Goal: Check status: Check status

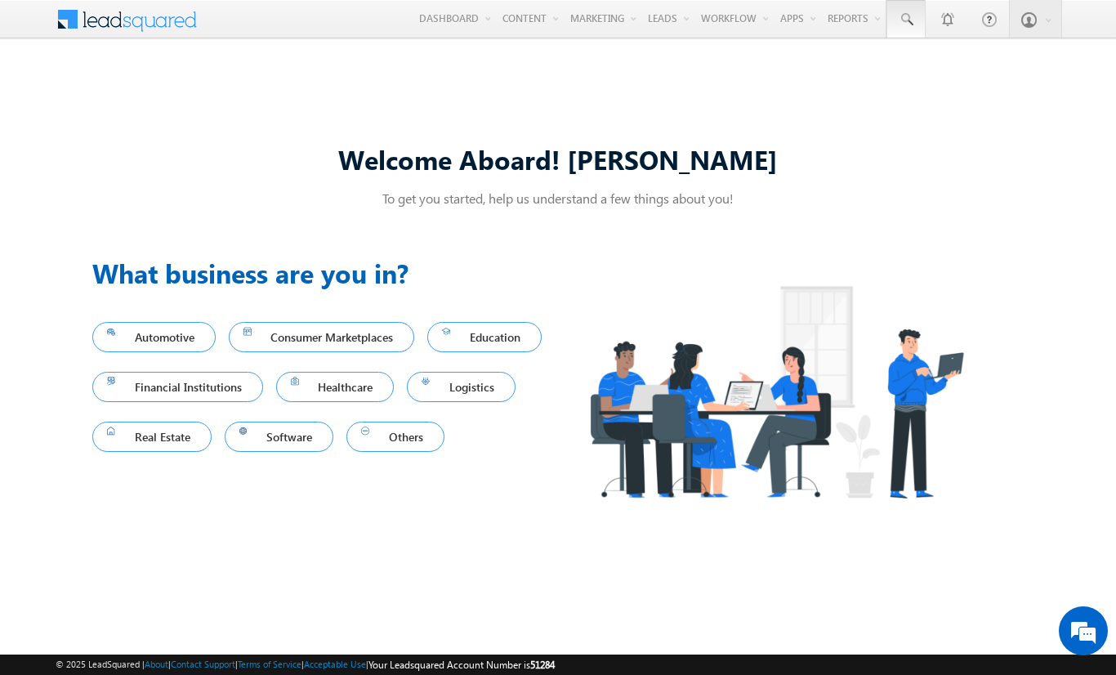
click at [905, 20] on span at bounding box center [905, 19] width 16 height 16
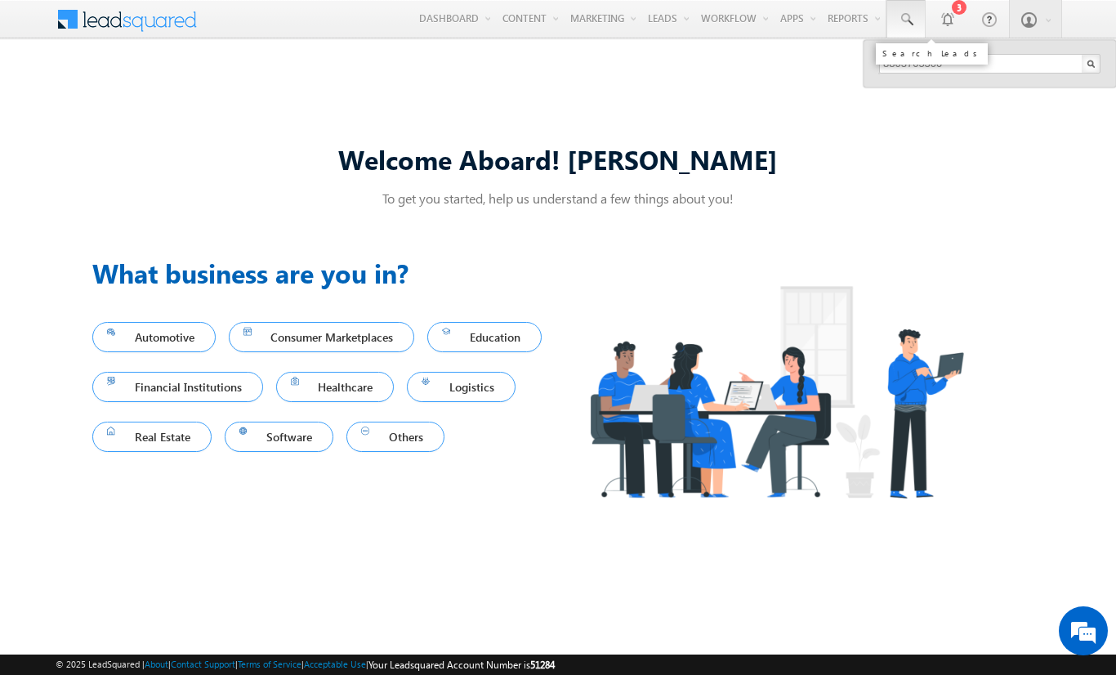
type input "8803705300"
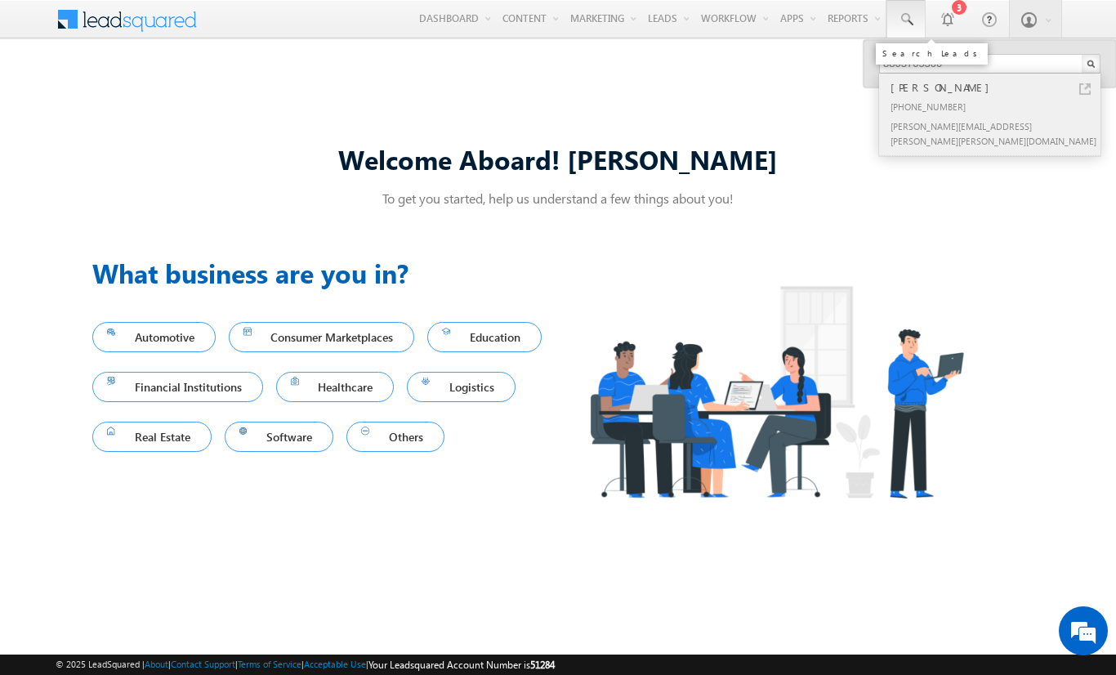
click at [996, 87] on div "[PERSON_NAME]" at bounding box center [996, 87] width 219 height 18
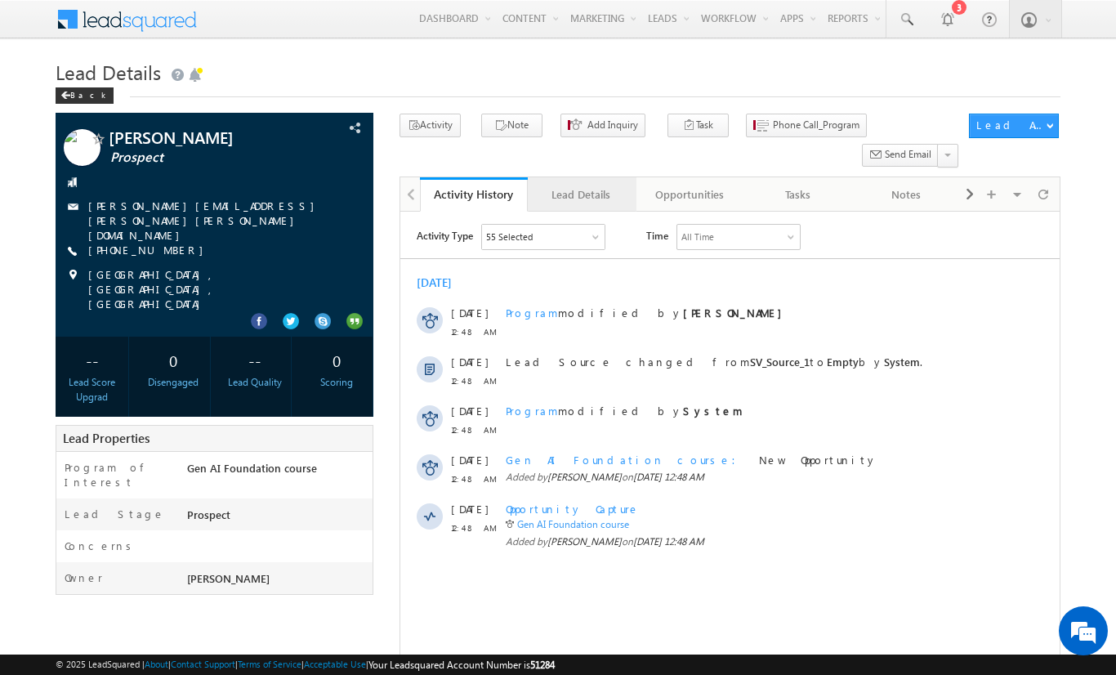
click at [581, 185] on div "Lead Details" at bounding box center [581, 195] width 80 height 20
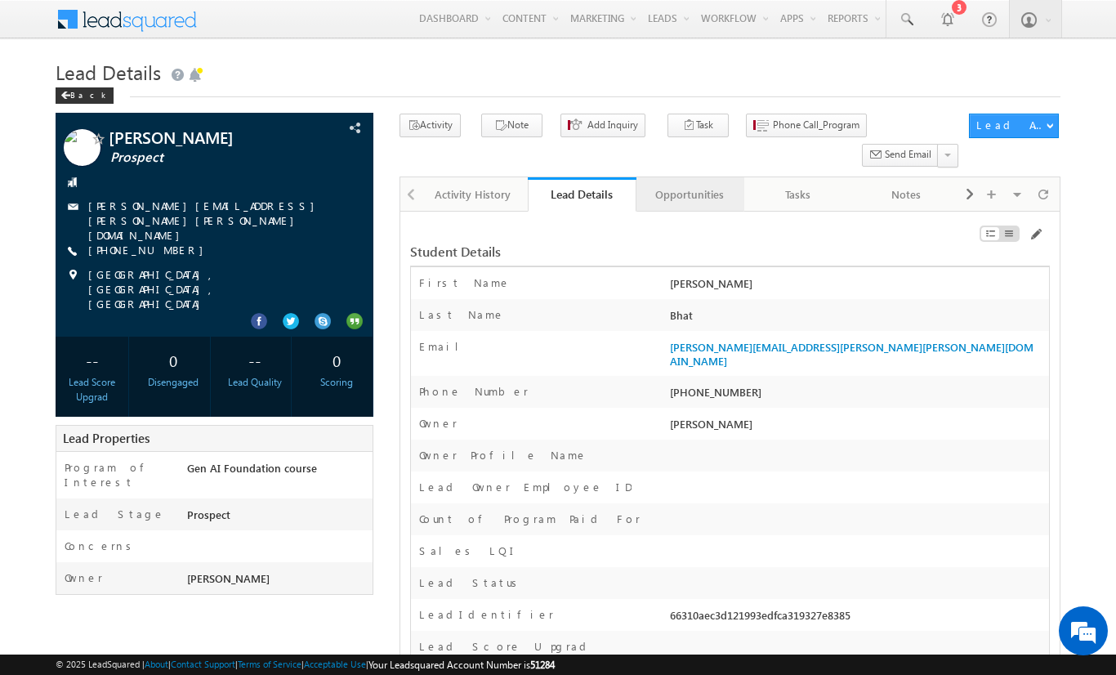
click at [688, 185] on div "Opportunities" at bounding box center [689, 195] width 80 height 20
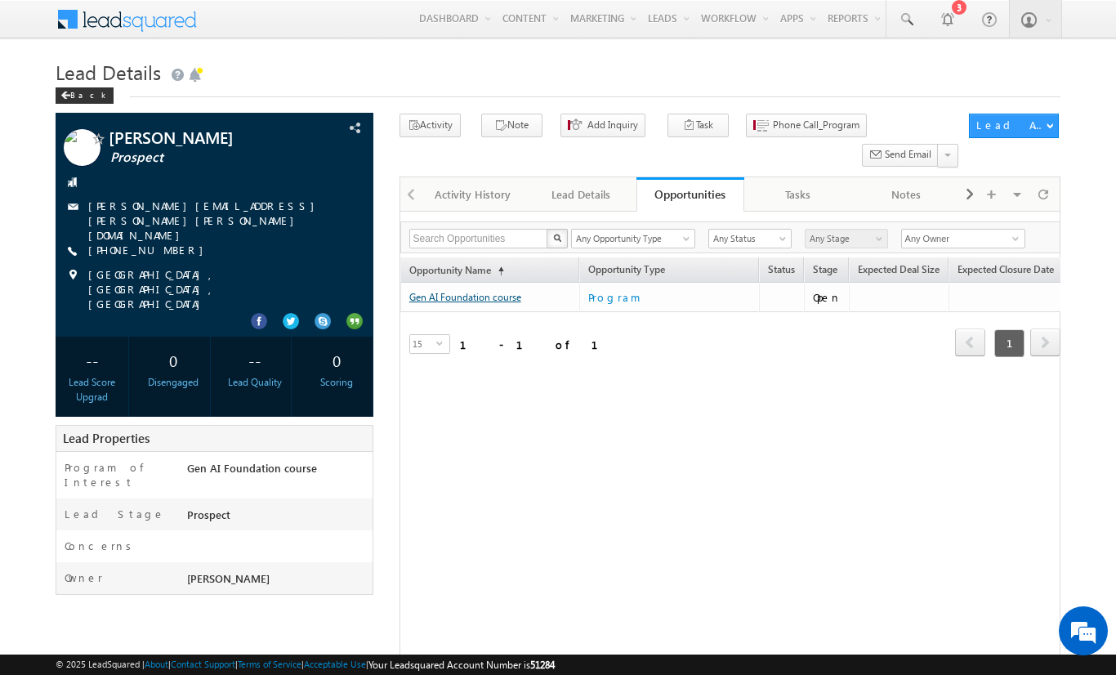
click at [465, 291] on link "Gen AI Foundation course" at bounding box center [465, 297] width 112 height 12
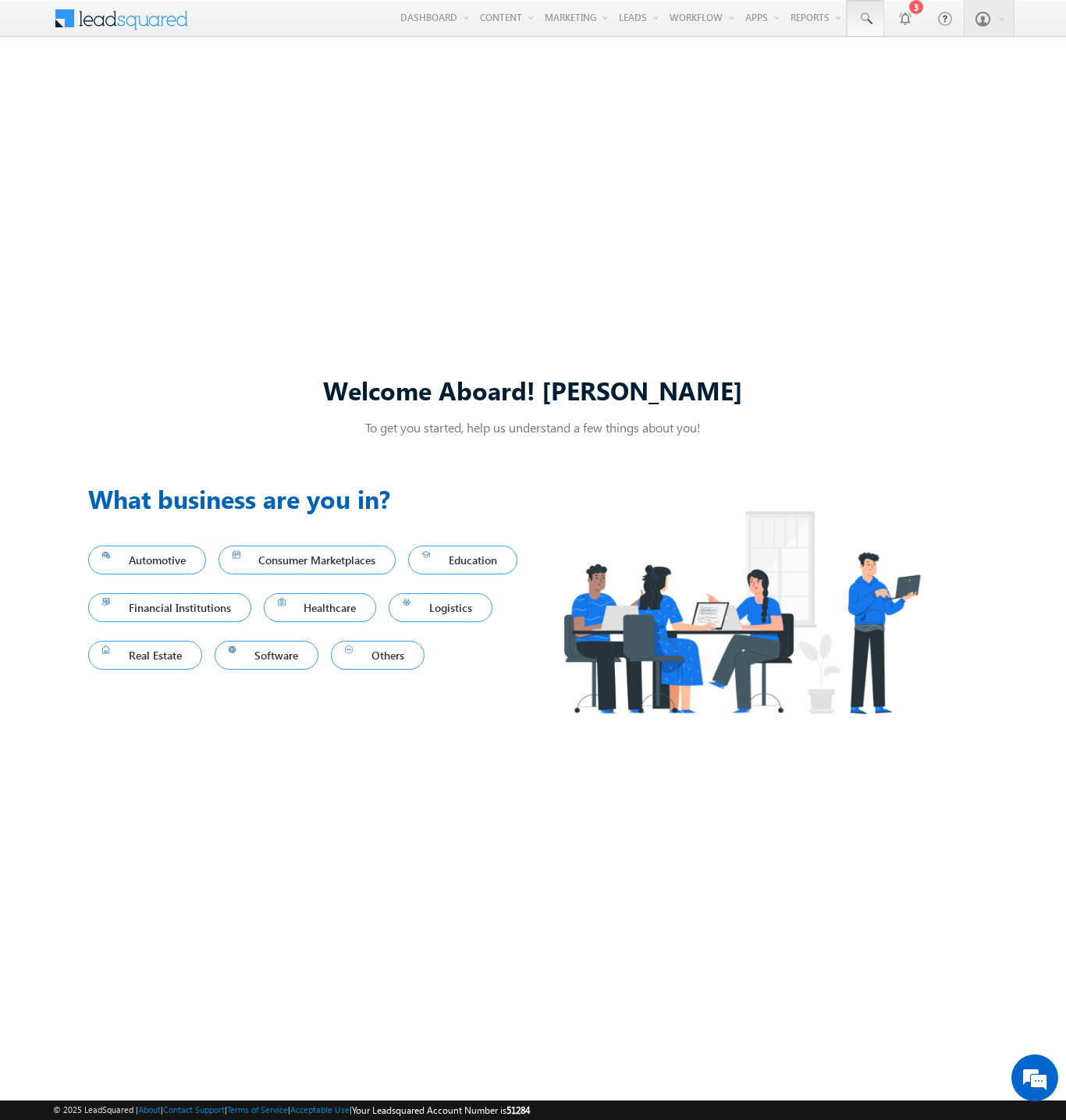
click at [864, 19] on span at bounding box center [864, 18] width 15 height 15
type input "8803705300"
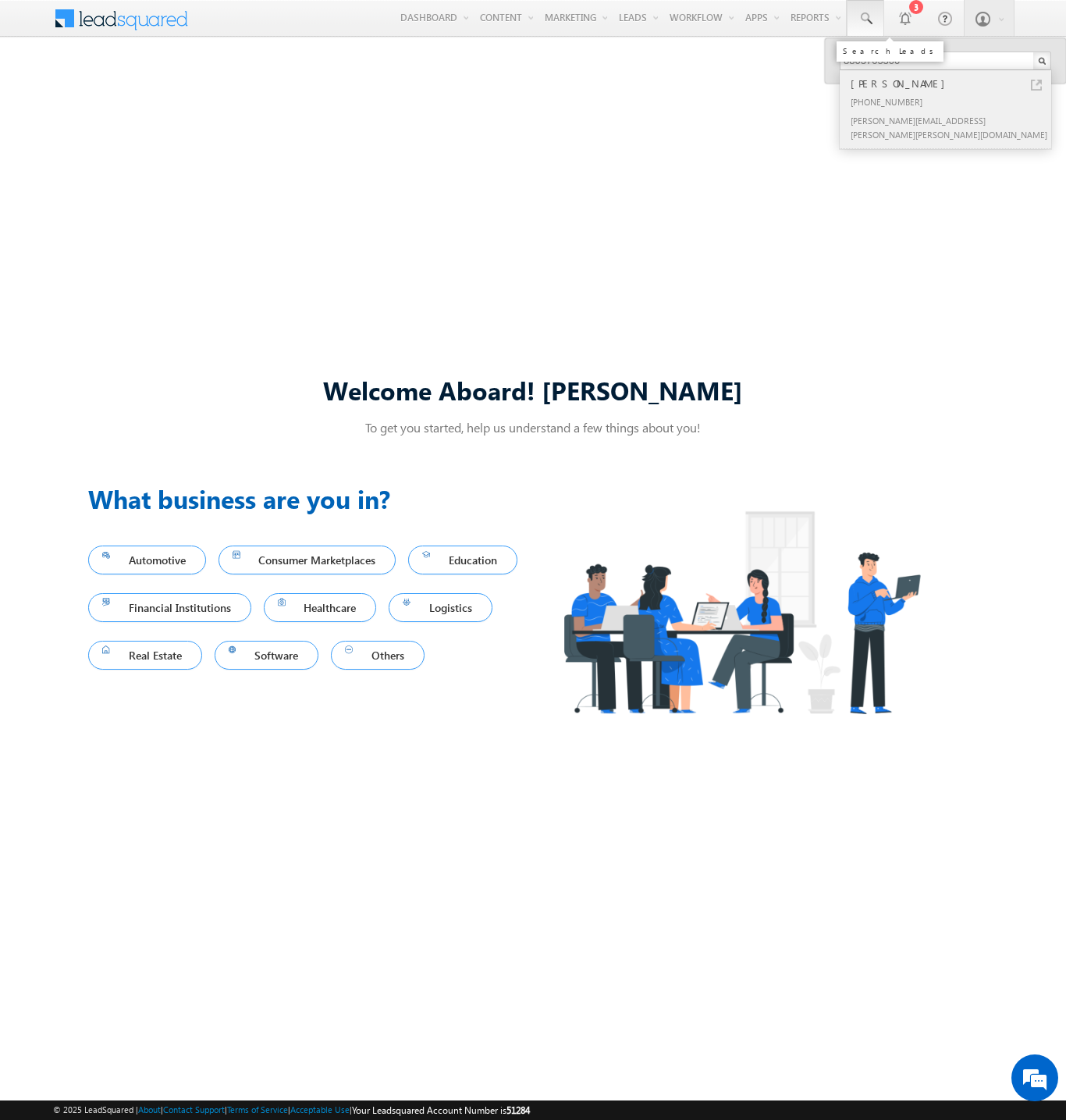
click at [951, 83] on div "[PERSON_NAME]" at bounding box center [951, 83] width 209 height 17
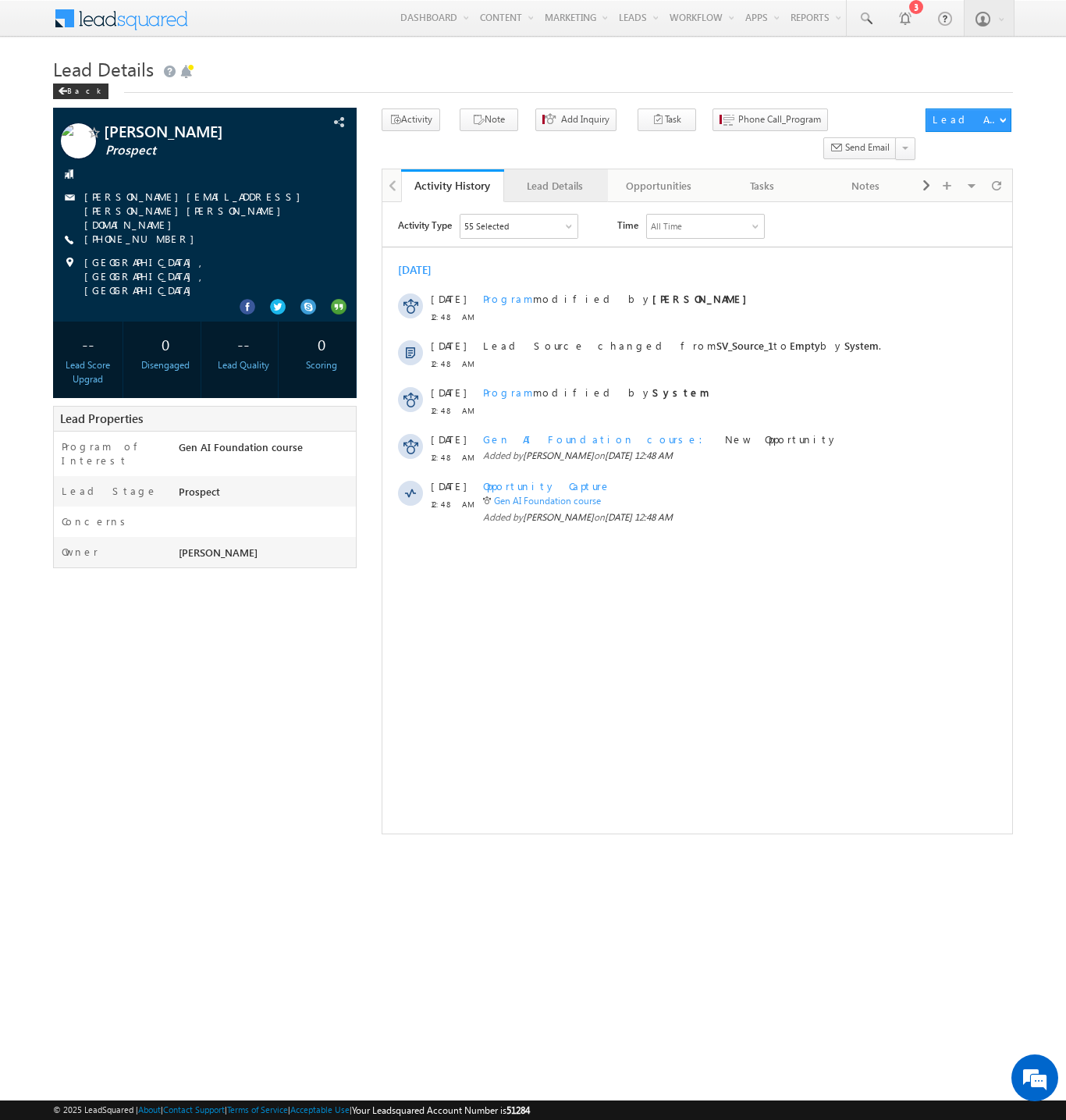
click at [555, 177] on div "Lead Details" at bounding box center [555, 186] width 76 height 19
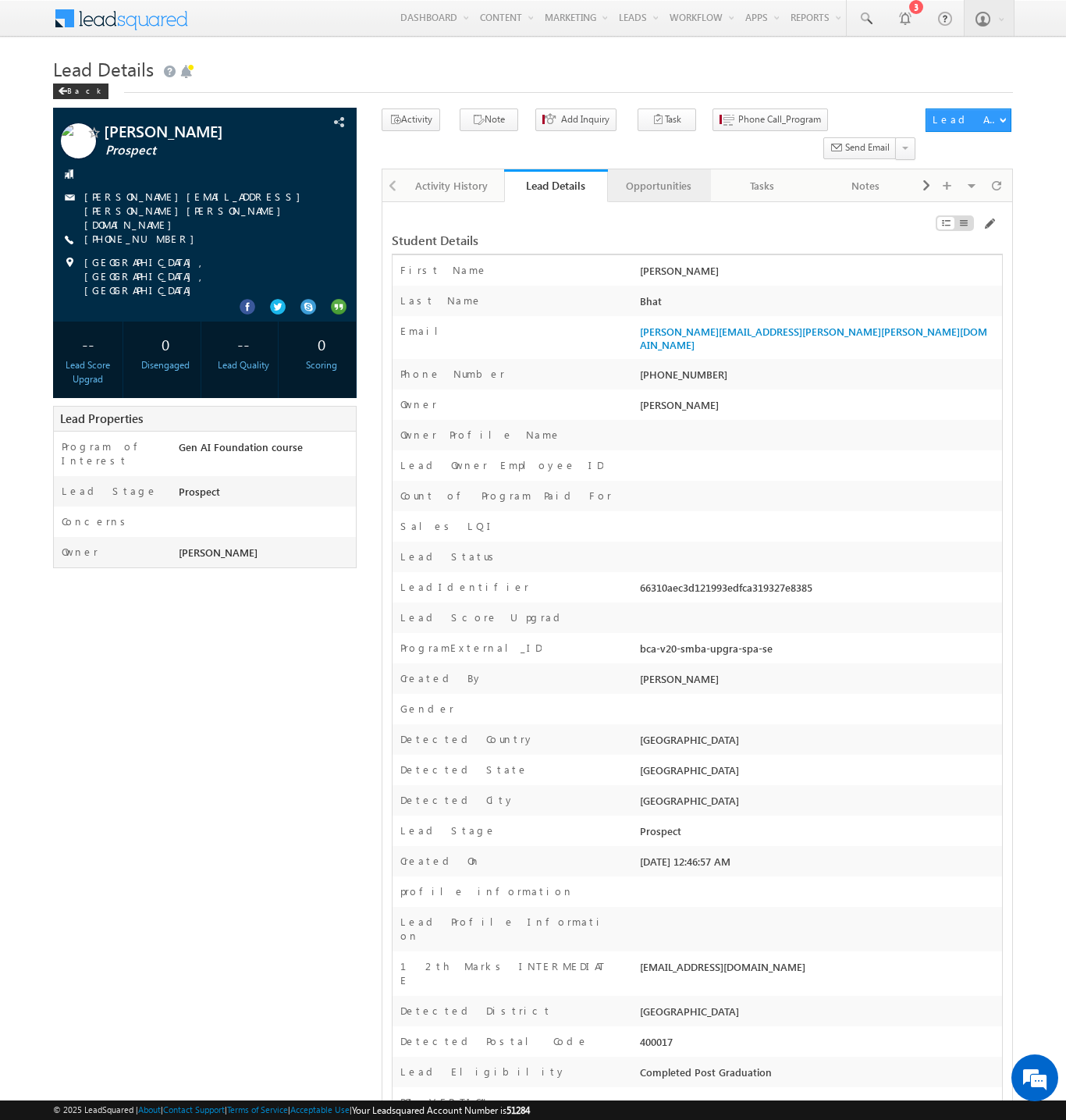
click at [657, 177] on div "Opportunities" at bounding box center [658, 186] width 76 height 19
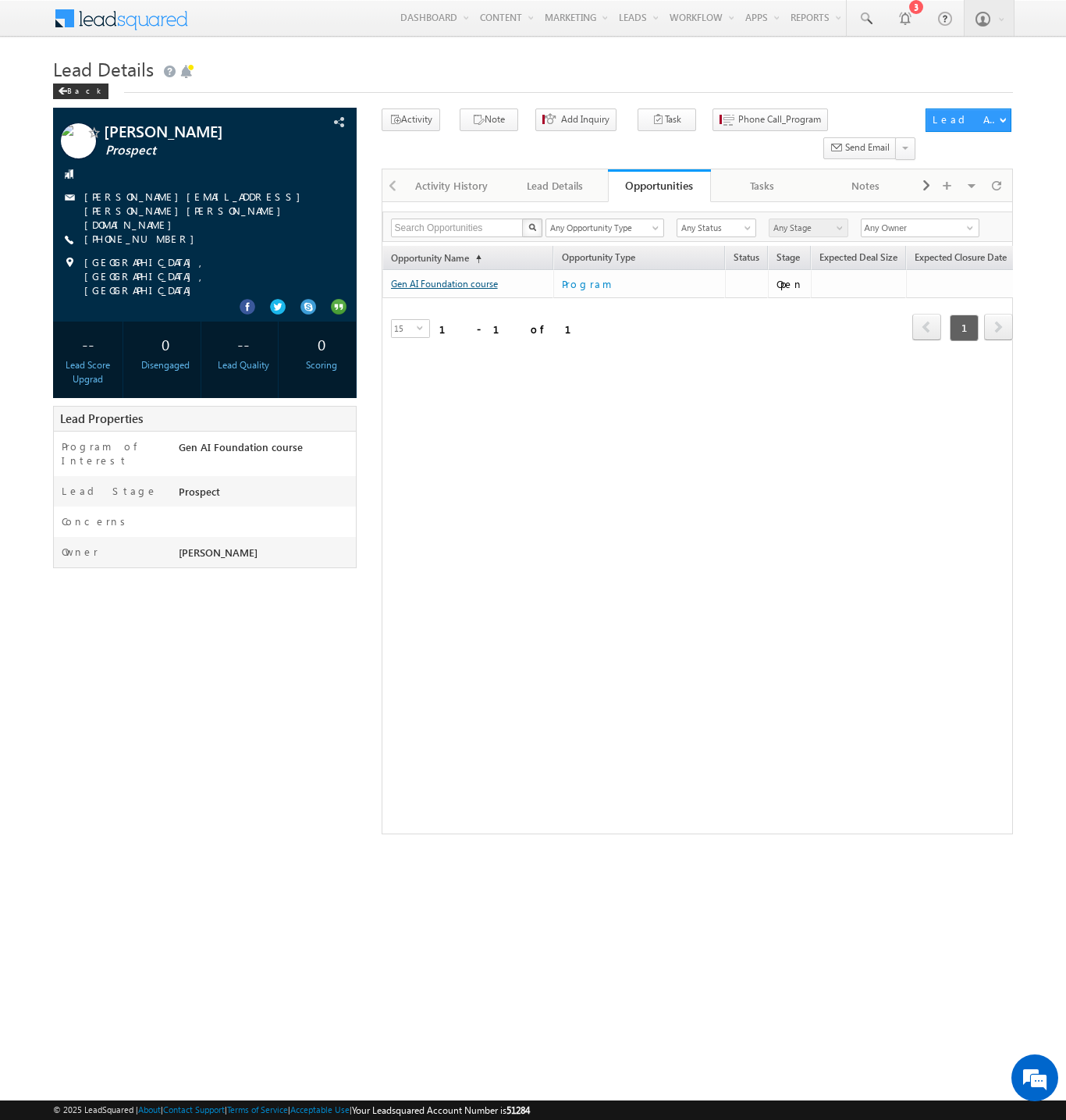
click at [444, 278] on link "Gen AI Foundation course" at bounding box center [444, 284] width 107 height 11
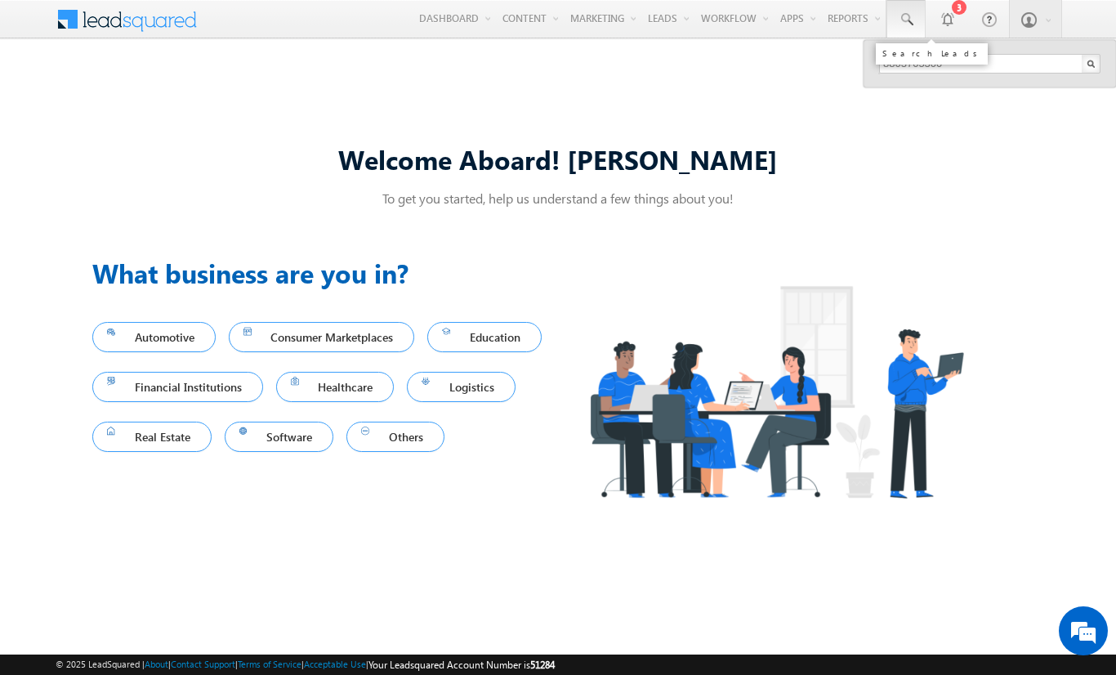
type input "8803705300"
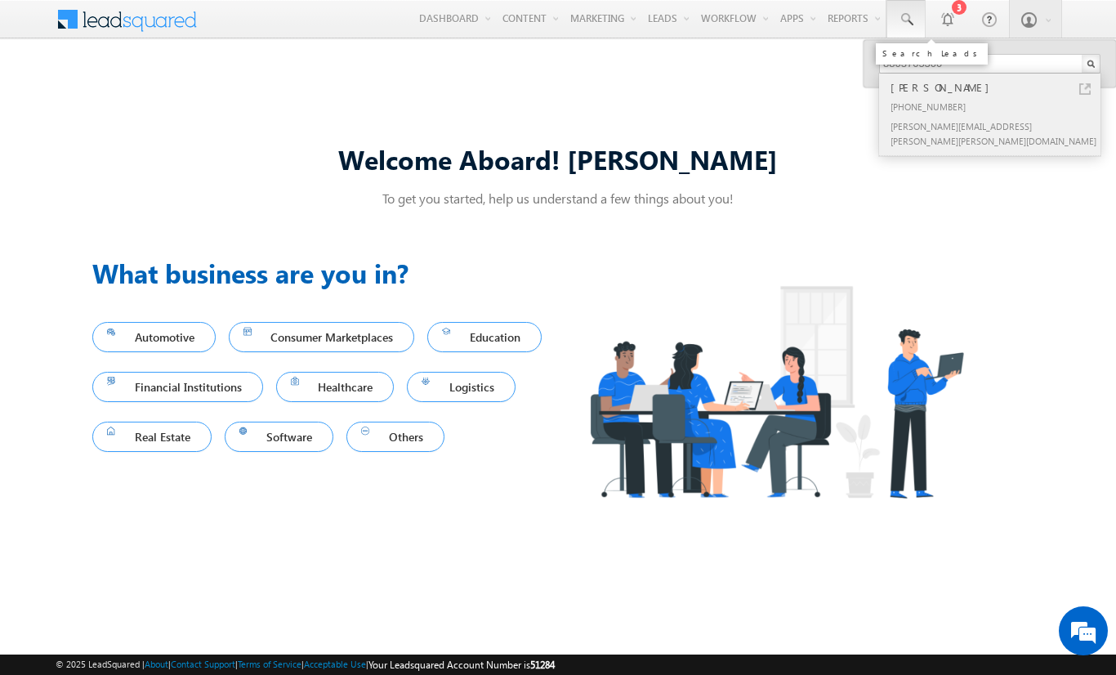
click at [996, 87] on div "[PERSON_NAME]" at bounding box center [996, 87] width 219 height 18
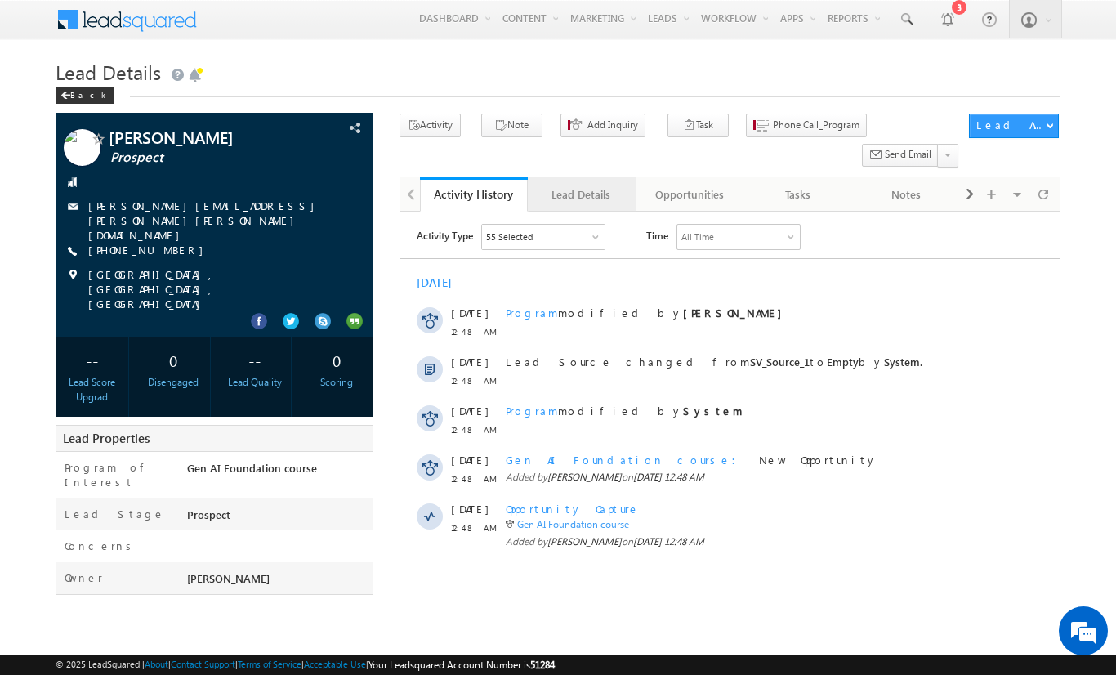
click at [581, 185] on div "Lead Details" at bounding box center [581, 195] width 80 height 20
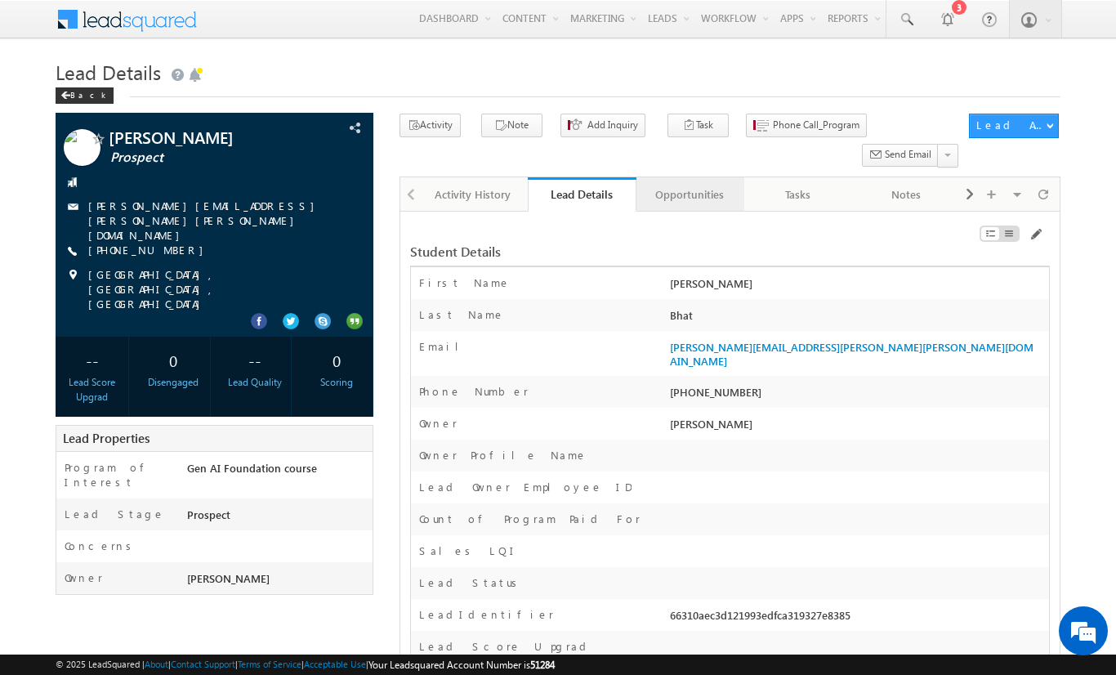
click at [688, 185] on div "Opportunities" at bounding box center [689, 195] width 80 height 20
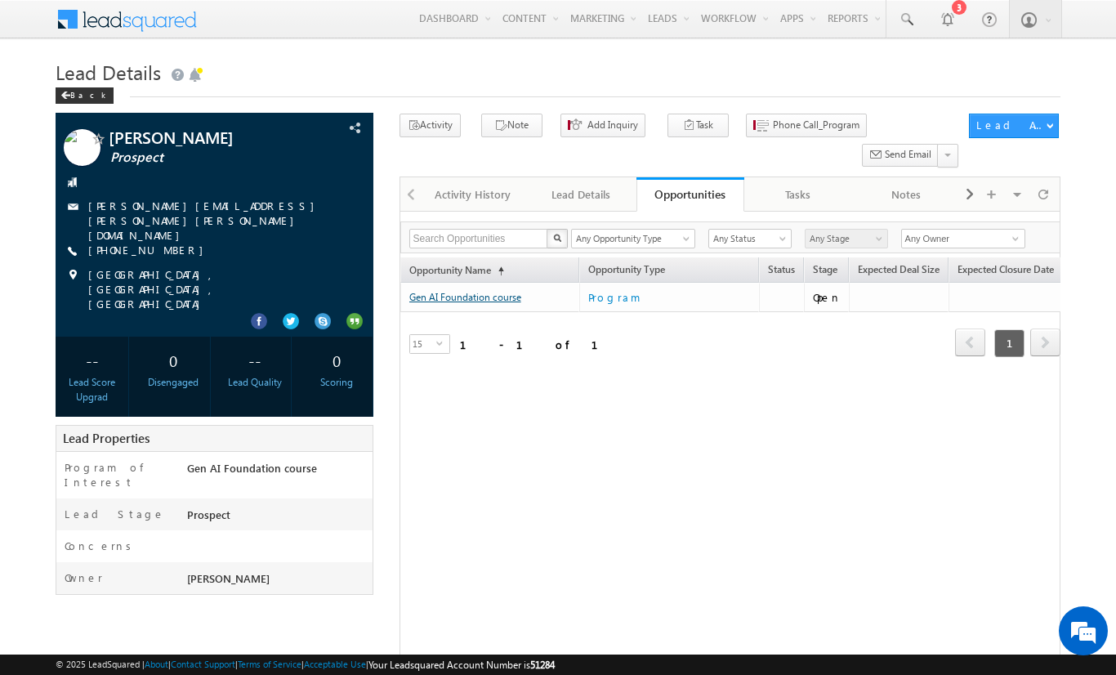
click at [490, 291] on link "Gen AI Foundation course" at bounding box center [465, 297] width 112 height 12
